Goal: Find specific page/section

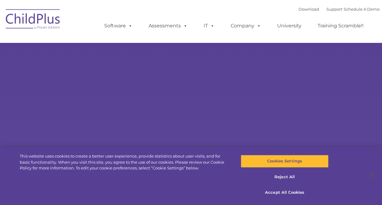
select select "MEDIUM"
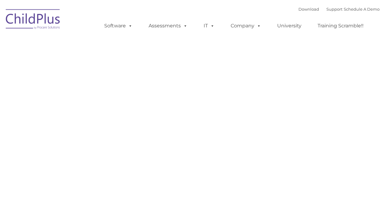
type input ""
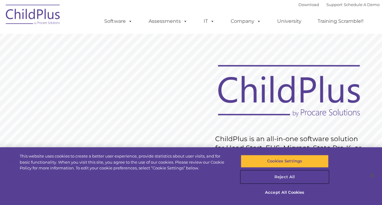
click at [290, 178] on button "Reject All" at bounding box center [285, 177] width 88 height 13
